Goal: Transaction & Acquisition: Purchase product/service

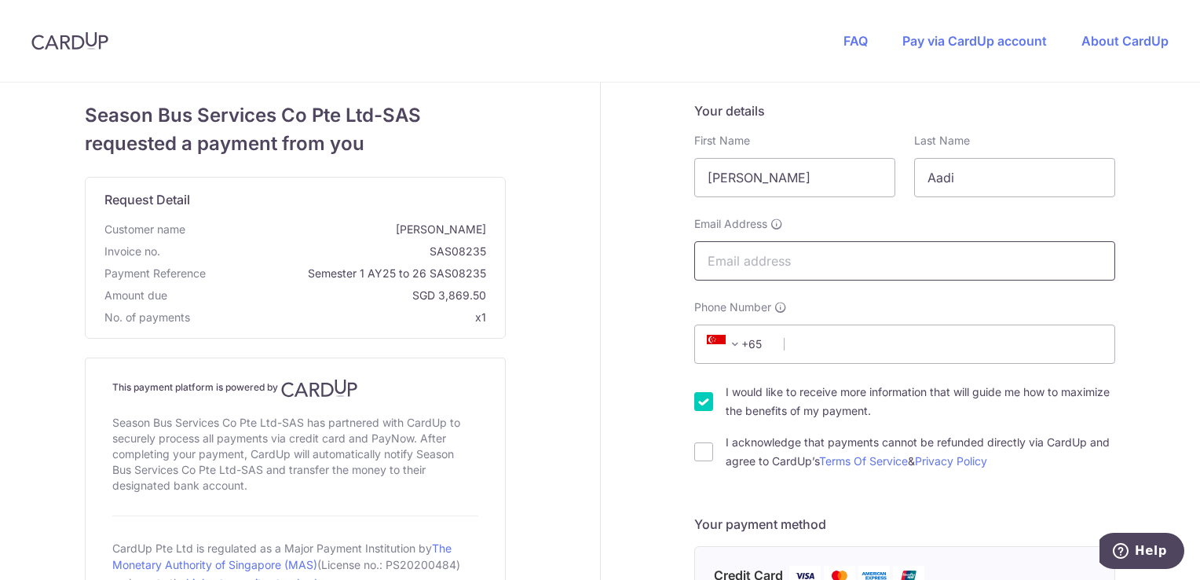
click at [761, 259] on input "Email Address" at bounding box center [904, 260] width 421 height 39
type input "[EMAIL_ADDRESS][PERSON_NAME][DOMAIN_NAME]"
select select "20"
type input "93367884"
type input "098202"
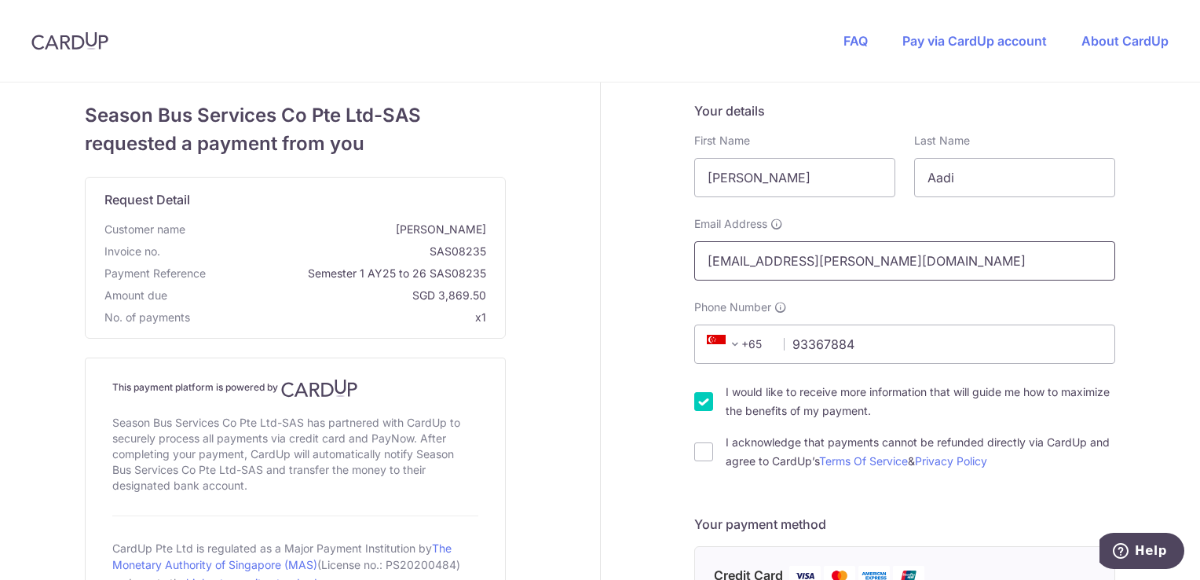
type input "[STREET_ADDRESS][PERSON_NAME]"
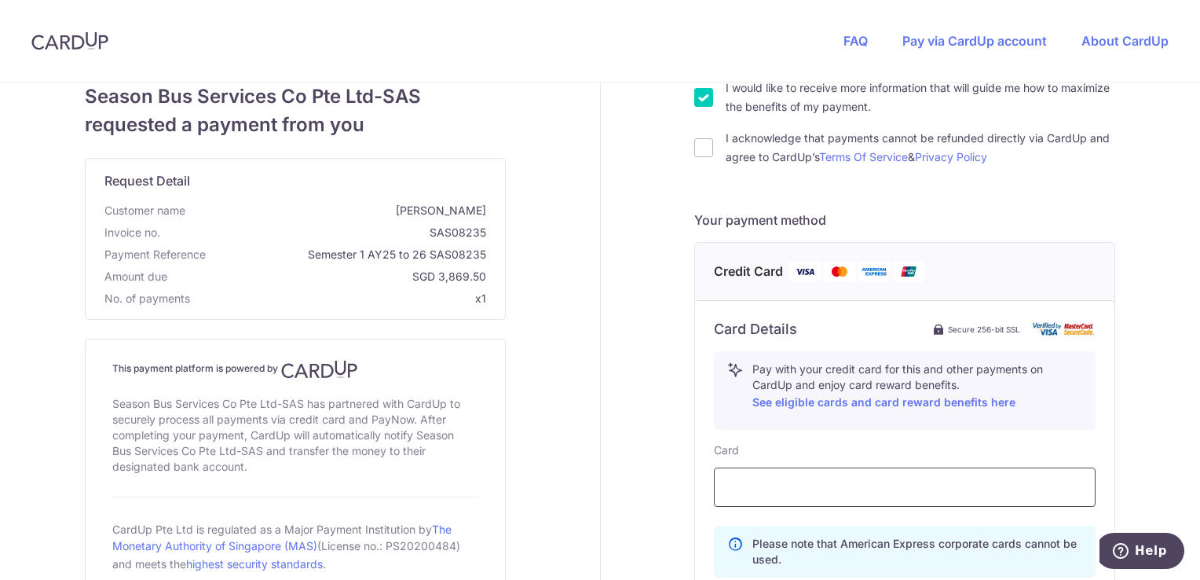
scroll to position [292, 0]
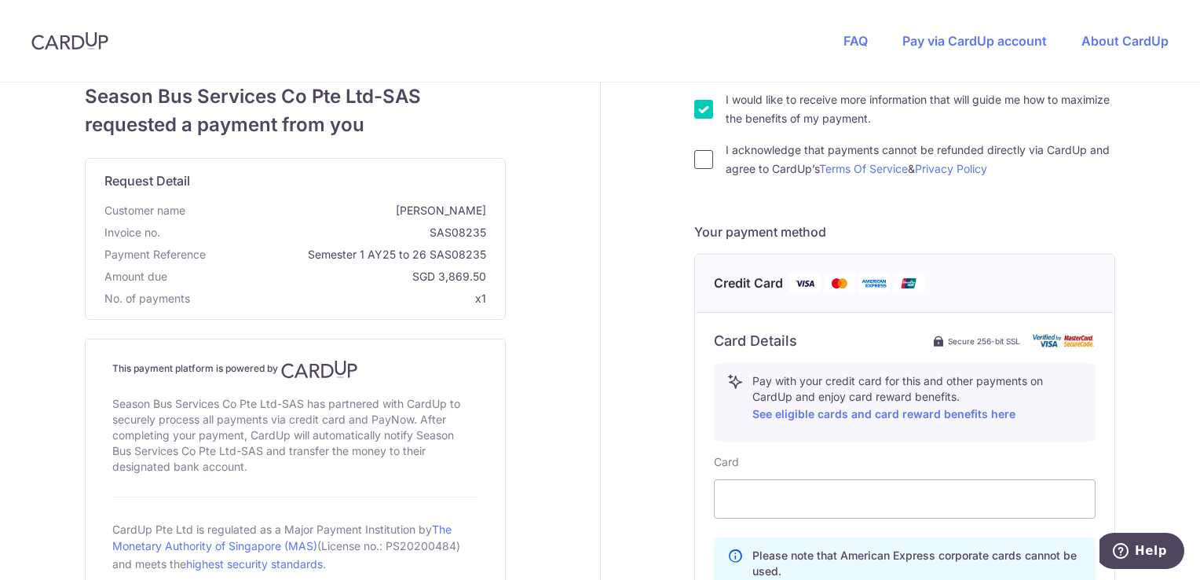
click at [704, 156] on input "I acknowledge that payments cannot be refunded directly via CardUp and agree to…" at bounding box center [703, 159] width 19 height 19
checkbox input "true"
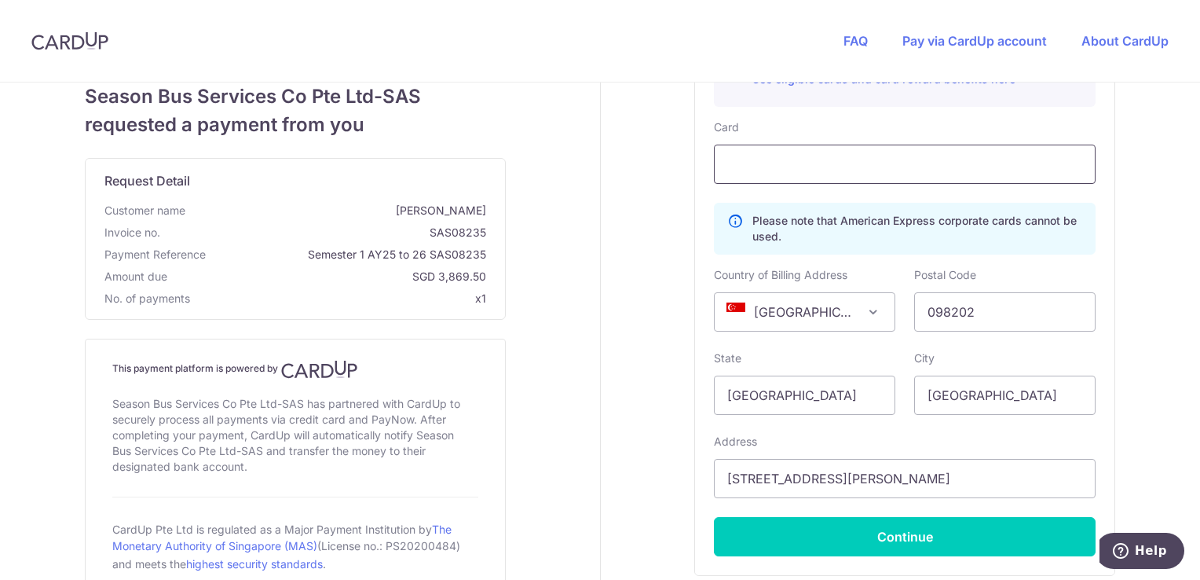
scroll to position [628, 0]
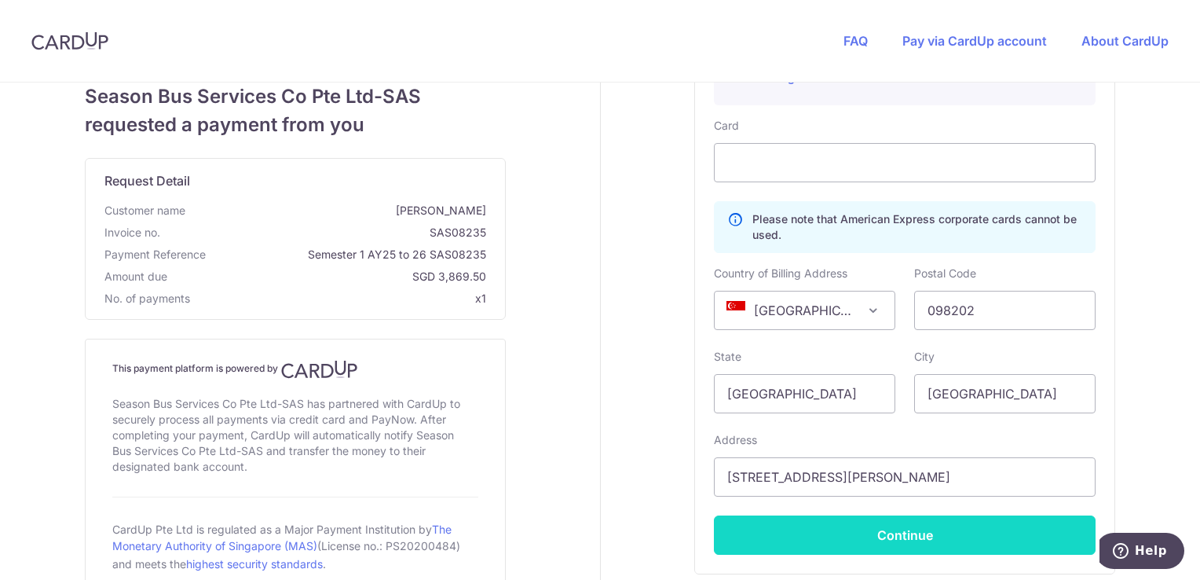
click at [907, 540] on button "Continue" at bounding box center [905, 534] width 382 height 39
type input "**** 1373"
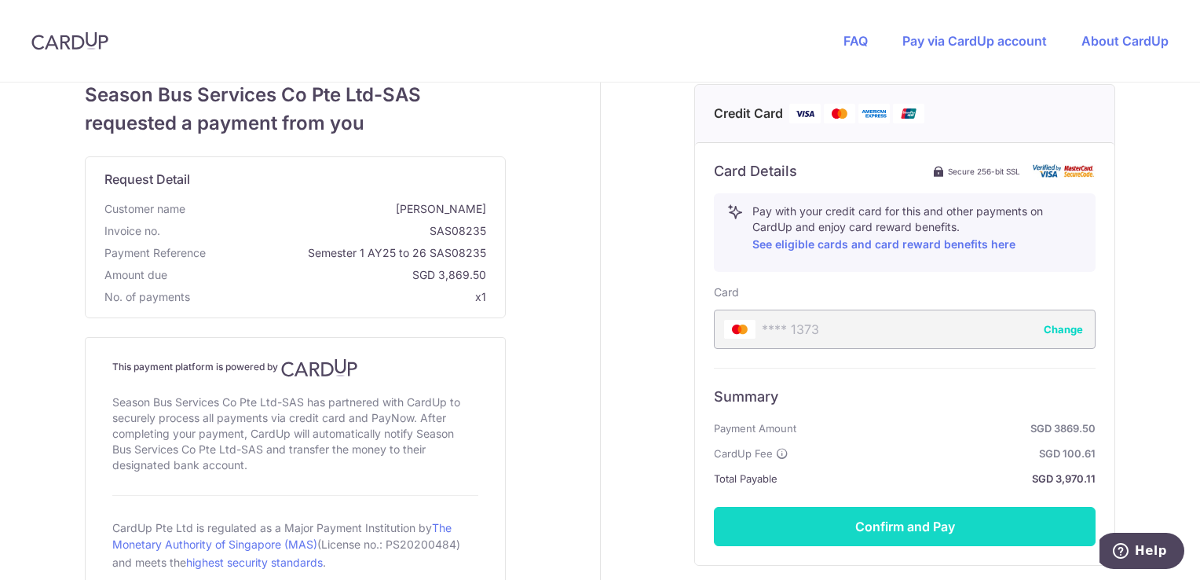
scroll to position [552, 0]
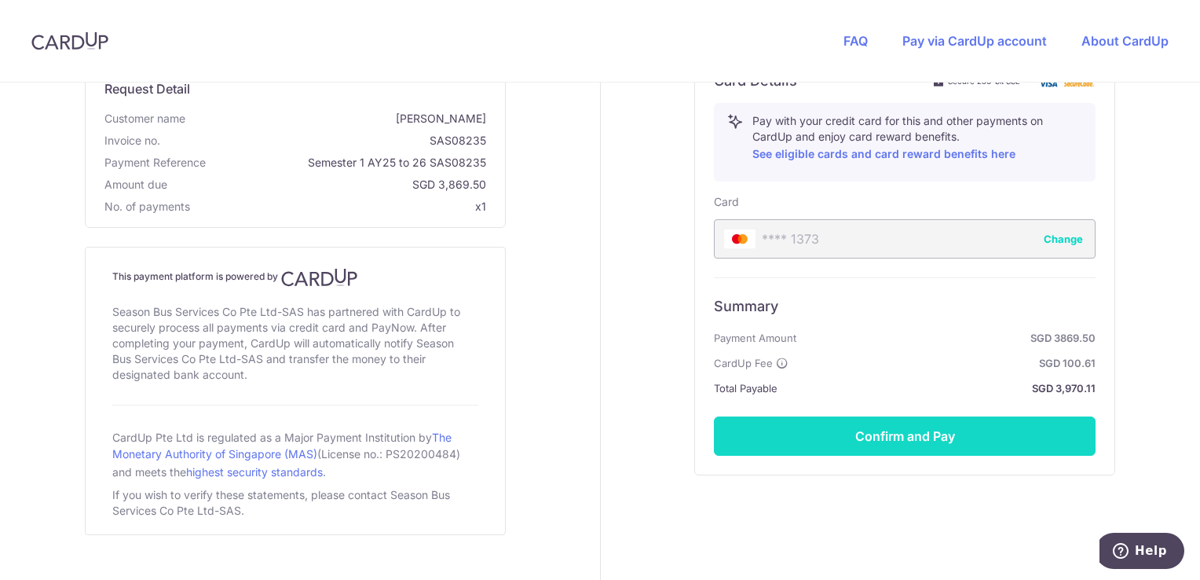
click at [931, 436] on button "Confirm and Pay" at bounding box center [905, 435] width 382 height 39
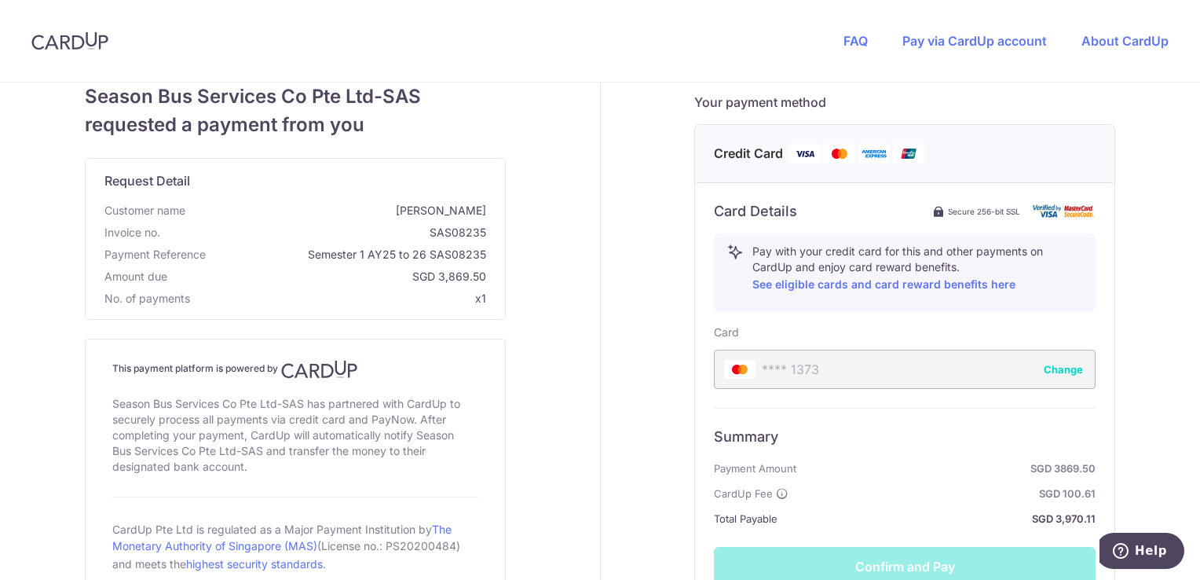
scroll to position [395, 0]
